Goal: Information Seeking & Learning: Check status

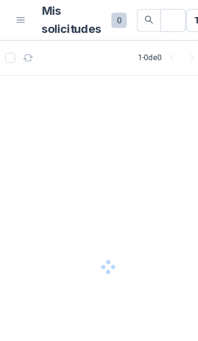
click at [9, 112] on div at bounding box center [81, 201] width 163 height 288
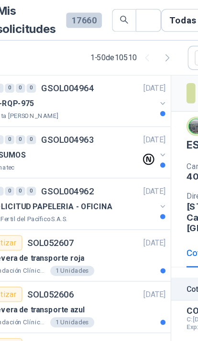
click at [153, 80] on button "button" at bounding box center [157, 78] width 8 height 8
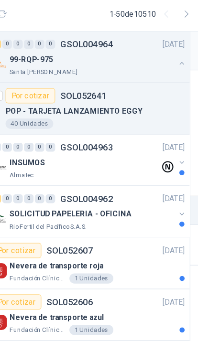
click at [153, 152] on button "button" at bounding box center [157, 156] width 8 height 8
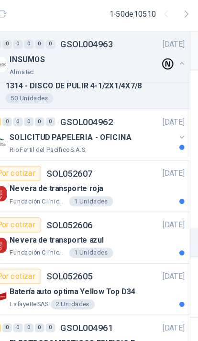
scroll to position [252, 0]
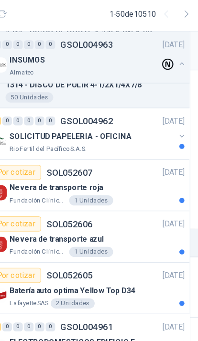
click at [153, 131] on button "button" at bounding box center [157, 135] width 8 height 8
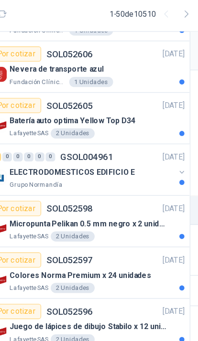
scroll to position [1487, 0]
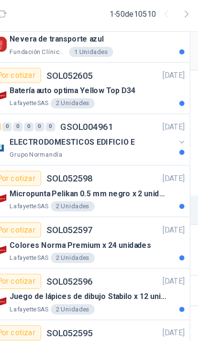
click at [153, 137] on icon "button" at bounding box center [156, 140] width 7 height 7
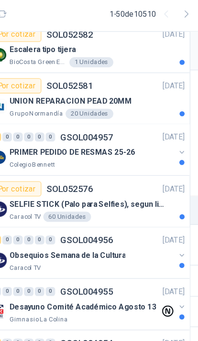
scroll to position [2121, 0]
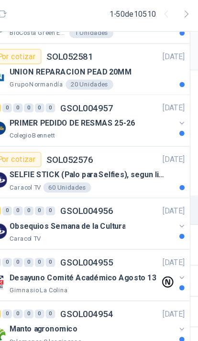
click at [132, 197] on div "Obsequios Semana de la Cultura Caracol TV" at bounding box center [86, 206] width 147 height 19
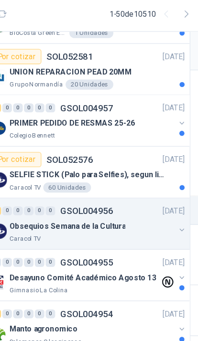
click at [130, 197] on div "Obsequios Semana de la Cultura" at bounding box center [89, 202] width 124 height 11
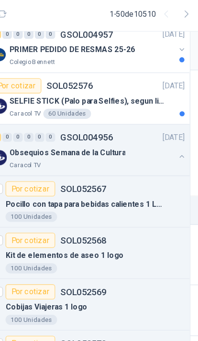
scroll to position [2183, 0]
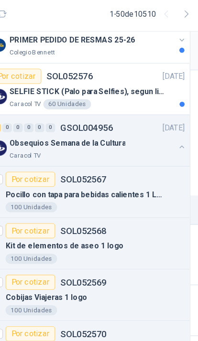
click at [59, 224] on div "100 Unidades" at bounding box center [91, 228] width 134 height 8
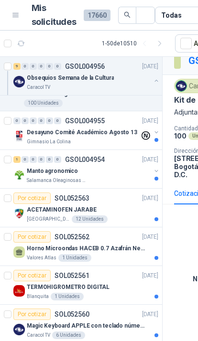
scroll to position [2626, 0]
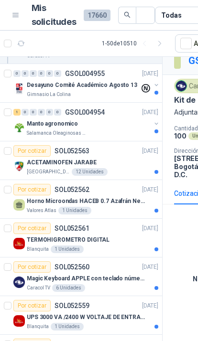
click at [146, 88] on icon at bounding box center [146, 88] width 9 height 9
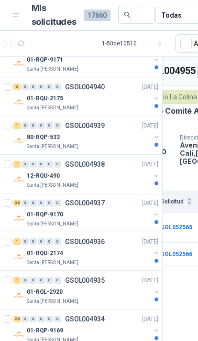
scroll to position [3465, 0]
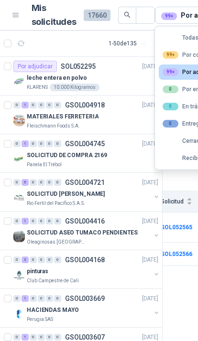
scroll to position [0, 0]
click at [119, 124] on div "Fleischmann Foods S.A." at bounding box center [89, 126] width 124 height 8
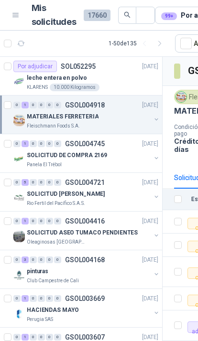
click at [153, 124] on div at bounding box center [157, 121] width 8 height 10
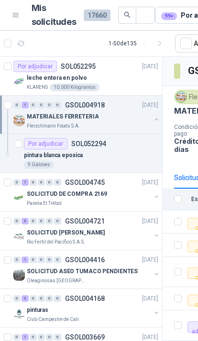
click at [142, 81] on div "leche entera en polvo" at bounding box center [92, 77] width 131 height 11
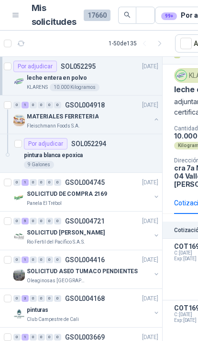
scroll to position [19, 0]
